Goal: Task Accomplishment & Management: Use online tool/utility

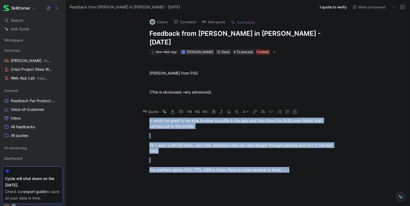
drag, startPoint x: 294, startPoint y: 162, endPoint x: 129, endPoint y: 109, distance: 173.8
click at [150, 107] on button "Quote" at bounding box center [150, 111] width 19 height 9
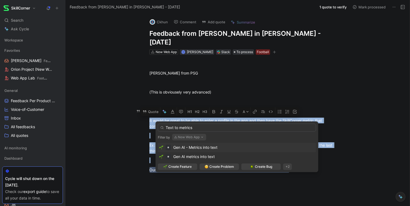
click at [165, 127] on input "Text to metrics" at bounding box center [237, 128] width 158 height 8
type input "Gen AI - Text to metrics"
click at [185, 167] on span "Create Feature" at bounding box center [179, 166] width 23 height 5
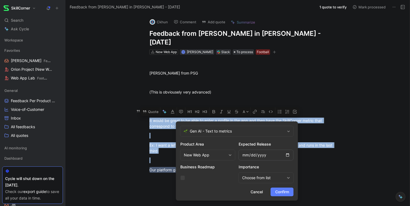
click at [281, 191] on span "Confirm" at bounding box center [282, 192] width 14 height 7
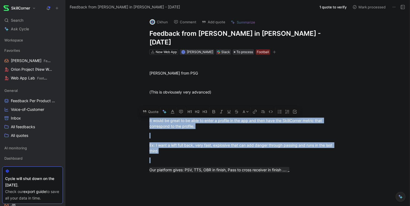
click at [344, 7] on button "1 quote to verify" at bounding box center [333, 7] width 32 height 8
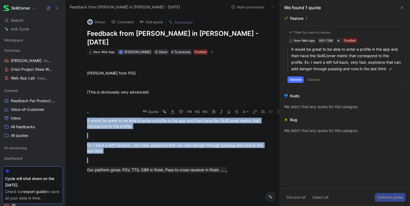
click at [315, 80] on button "Discard" at bounding box center [314, 79] width 16 height 7
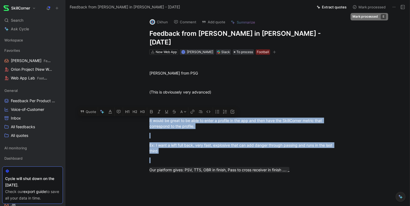
click at [374, 7] on button "Mark processed" at bounding box center [369, 7] width 38 height 8
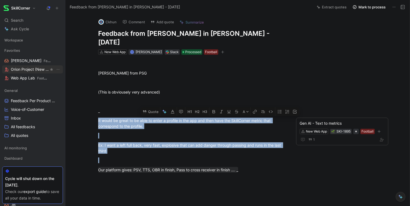
click at [30, 70] on span "Orion Project (New Web App) Football" at bounding box center [30, 70] width 38 height 6
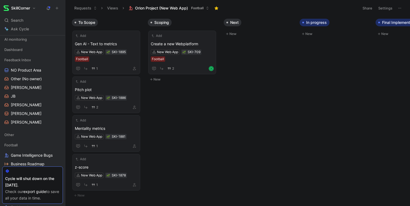
scroll to position [113, 0]
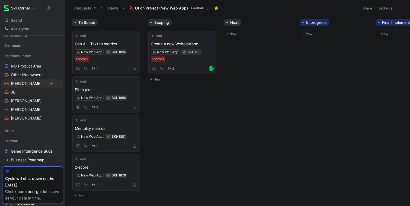
click at [19, 86] on link "[PERSON_NAME]" at bounding box center [32, 83] width 61 height 8
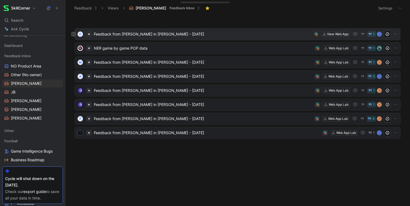
click at [141, 34] on span "Feedback from [PERSON_NAME] in [PERSON_NAME] - [DATE]" at bounding box center [202, 34] width 217 height 7
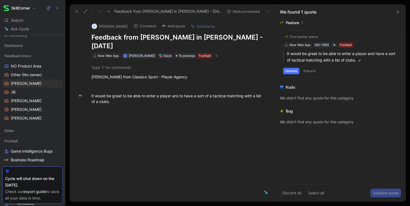
click at [310, 73] on button "Discard" at bounding box center [310, 71] width 16 height 7
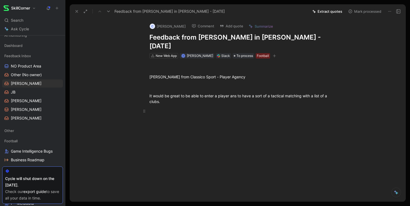
drag, startPoint x: 148, startPoint y: 87, endPoint x: 175, endPoint y: 101, distance: 30.1
click at [175, 101] on div "[PERSON_NAME] from Classico Sport - Player Agency It would be great to be able …" at bounding box center [243, 89] width 324 height 61
click at [82, 83] on button "Quote" at bounding box center [80, 87] width 19 height 9
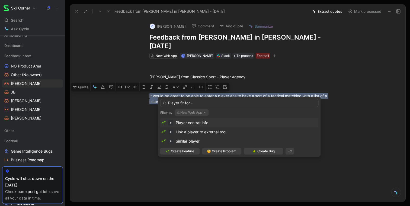
click at [190, 102] on input "Player fit for -" at bounding box center [239, 103] width 158 height 8
click at [169, 103] on input "Player fit for "-" at bounding box center [239, 103] width 158 height 8
click at [192, 102] on input ""Player fit for "-" at bounding box center [239, 103] width 158 height 8
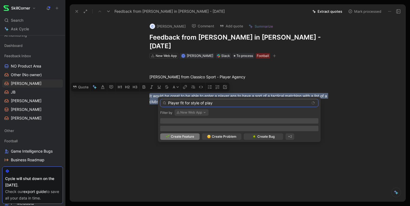
click at [192, 101] on input "Player fit for style of play" at bounding box center [239, 103] width 158 height 8
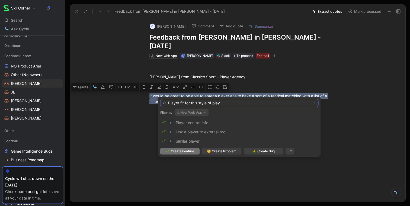
click at [235, 105] on input "Player fit for this style of play" at bounding box center [239, 103] width 158 height 8
type input "Player fit for this style of play"
click at [179, 152] on span "Create Feature" at bounding box center [182, 151] width 23 height 5
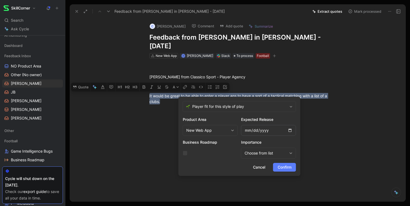
click at [288, 167] on span "Confirm" at bounding box center [285, 167] width 14 height 7
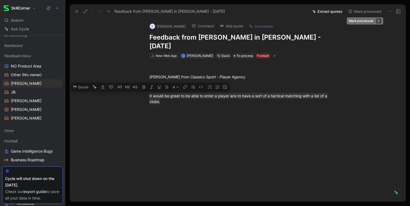
click at [367, 11] on button "Mark processed" at bounding box center [365, 12] width 38 height 8
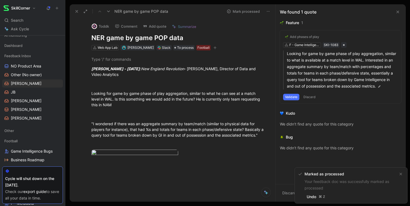
click at [75, 13] on icon at bounding box center [77, 11] width 4 height 4
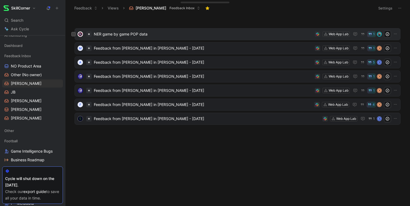
click at [135, 36] on span "NER game by game POP data" at bounding box center [203, 34] width 219 height 7
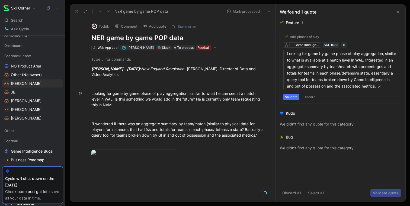
click at [308, 96] on button "Discard" at bounding box center [310, 97] width 16 height 7
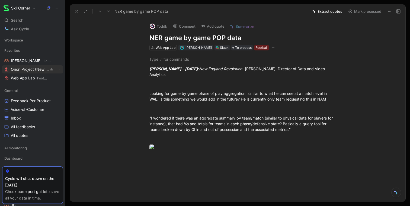
click at [24, 68] on span "Orion Project (New Web App) Football" at bounding box center [30, 70] width 38 height 6
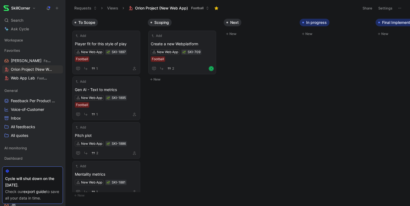
click at [399, 8] on icon at bounding box center [399, 8] width 4 height 4
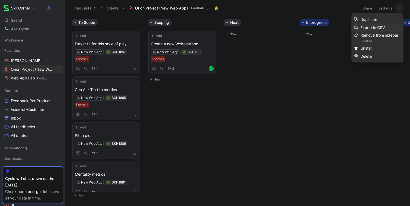
click at [373, 26] on span "Export in CSV" at bounding box center [372, 27] width 24 height 5
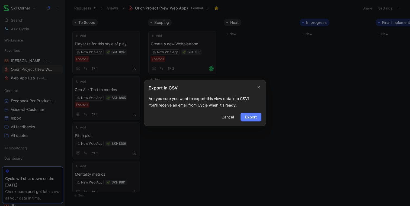
click at [254, 119] on span "Export" at bounding box center [251, 117] width 12 height 7
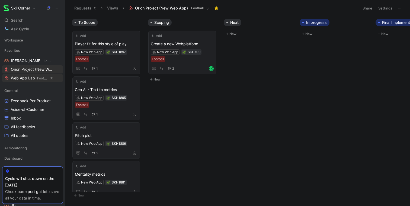
click at [31, 79] on span "Web App Lab Football" at bounding box center [30, 78] width 38 height 6
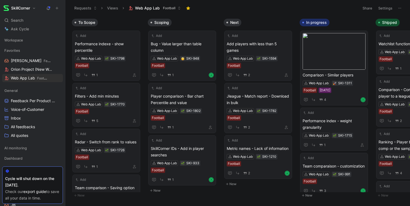
click at [400, 9] on icon at bounding box center [399, 8] width 4 height 4
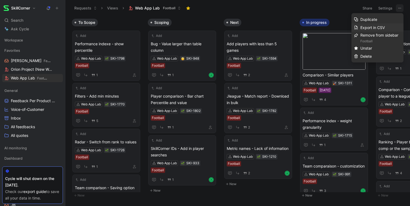
click at [382, 27] on span "Export in CSV" at bounding box center [372, 27] width 24 height 5
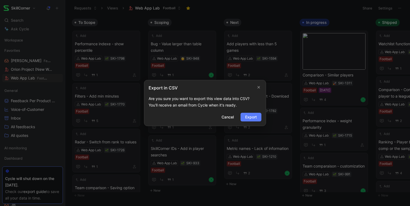
click at [245, 117] on span "Export" at bounding box center [251, 117] width 12 height 7
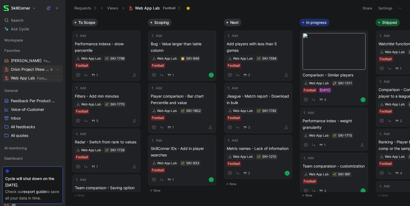
click at [26, 70] on span "Orion Project (New Web App) Football" at bounding box center [30, 70] width 38 height 6
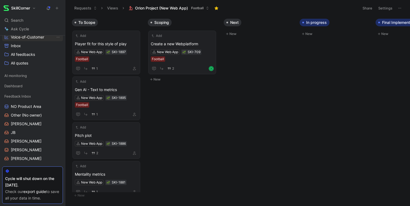
scroll to position [68, 0]
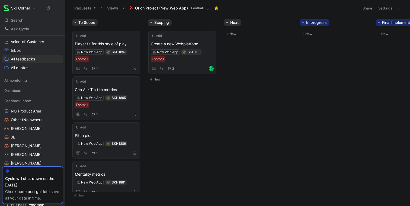
click at [29, 59] on span "All feedbacks" at bounding box center [23, 58] width 24 height 5
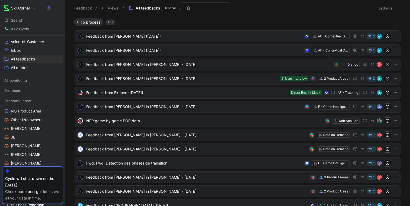
click at [174, 7] on span "General" at bounding box center [169, 7] width 12 height 5
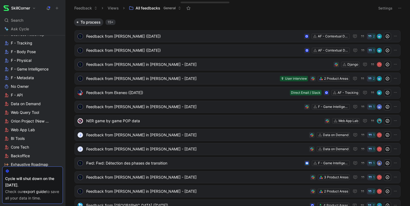
scroll to position [241, 0]
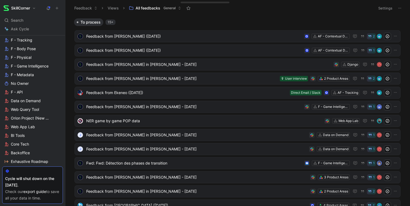
click at [26, 116] on span "Orion Project (New Web App)" at bounding box center [31, 118] width 41 height 5
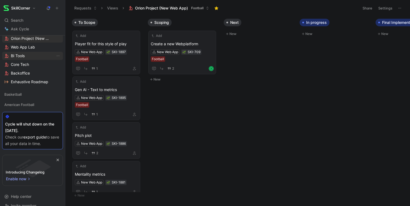
scroll to position [329, 0]
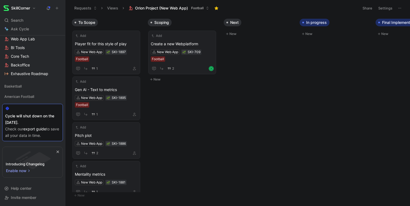
click at [120, 9] on button "Views" at bounding box center [113, 8] width 16 height 8
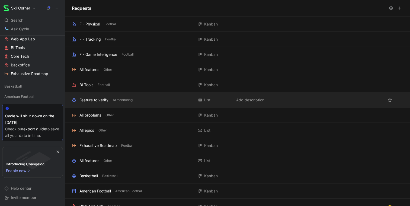
scroll to position [0, 0]
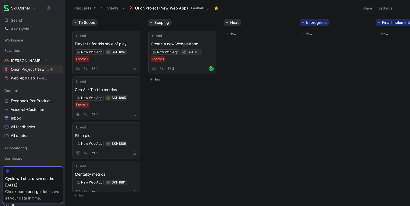
click at [34, 65] on link "Orion Project (New Web App) Football" at bounding box center [32, 69] width 61 height 8
